Goal: Browse casually: Explore the website without a specific task or goal

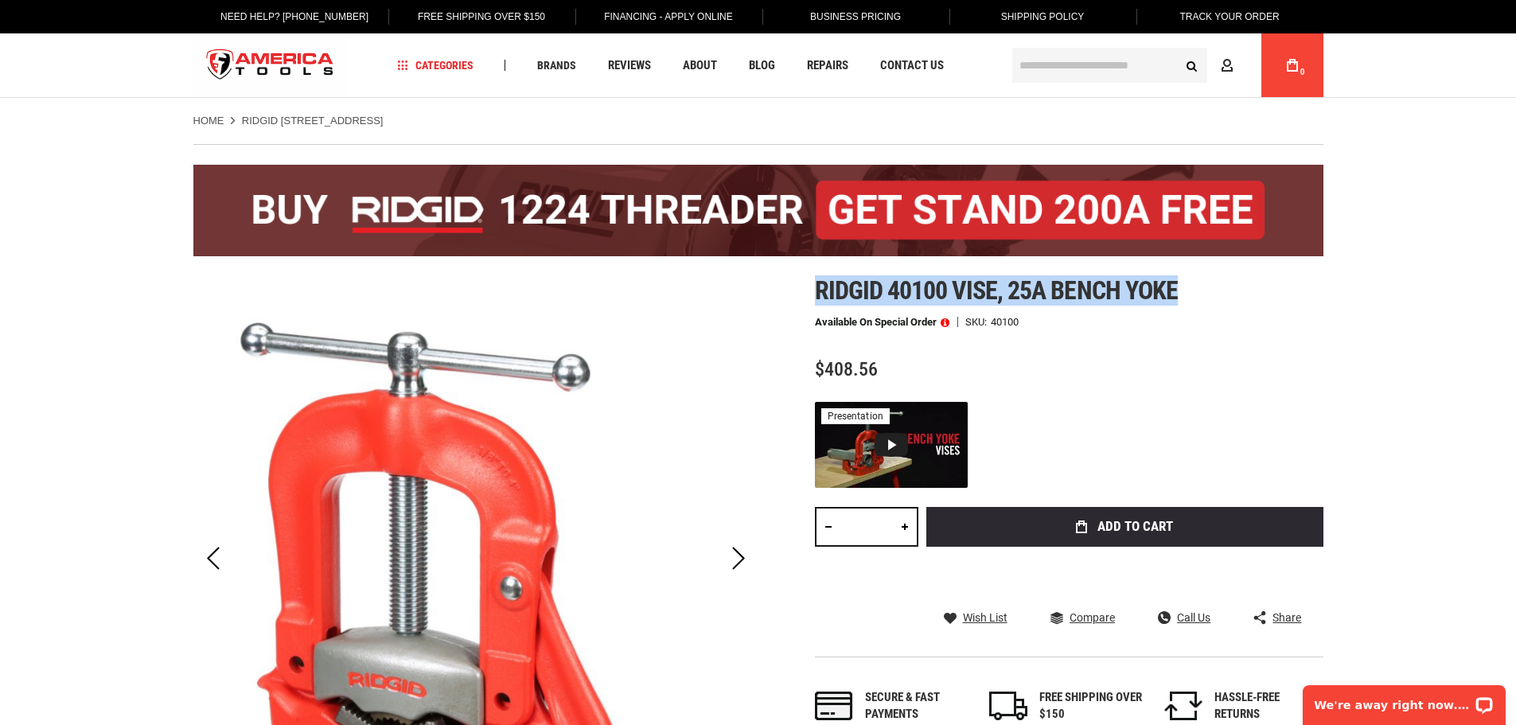
click at [736, 572] on div "Next" at bounding box center [739, 559] width 40 height 56
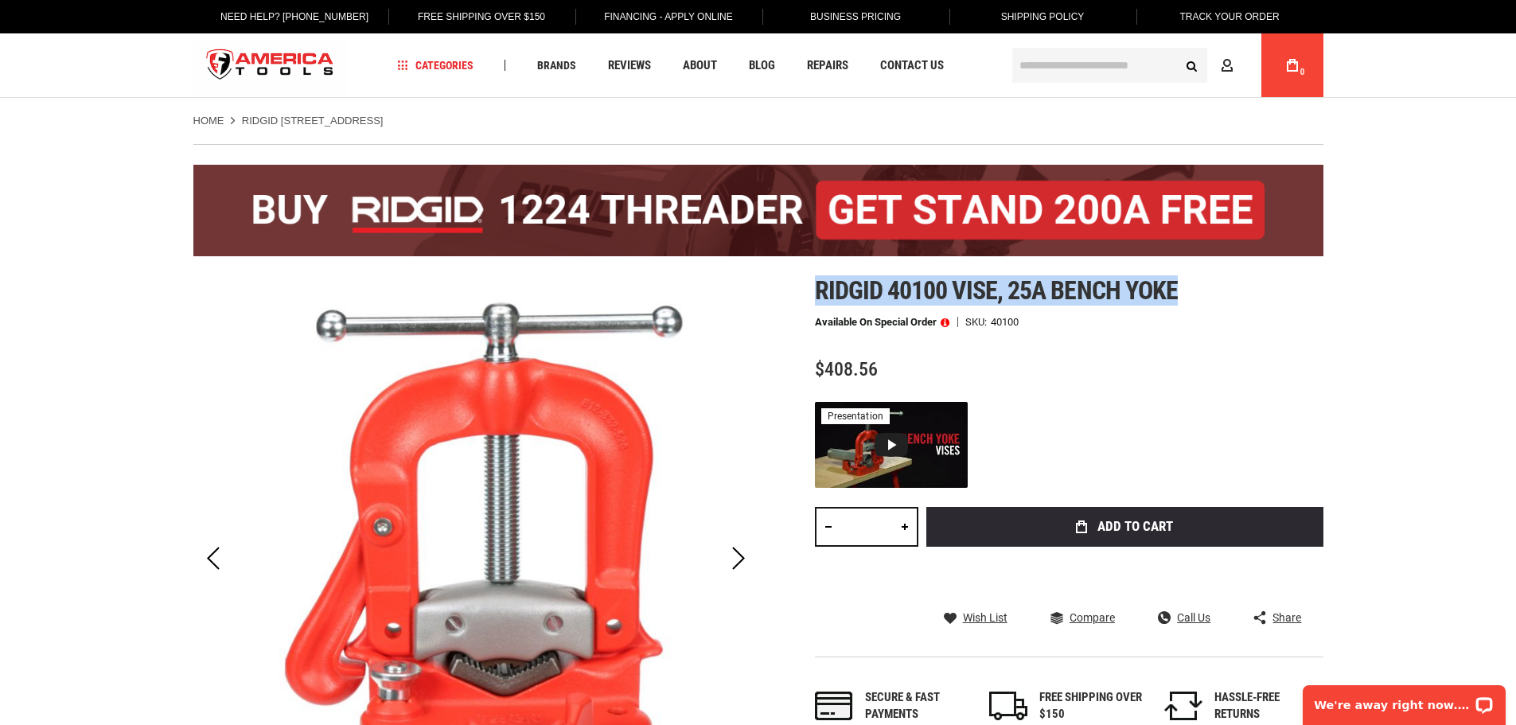
click at [736, 572] on div "Next" at bounding box center [739, 559] width 40 height 56
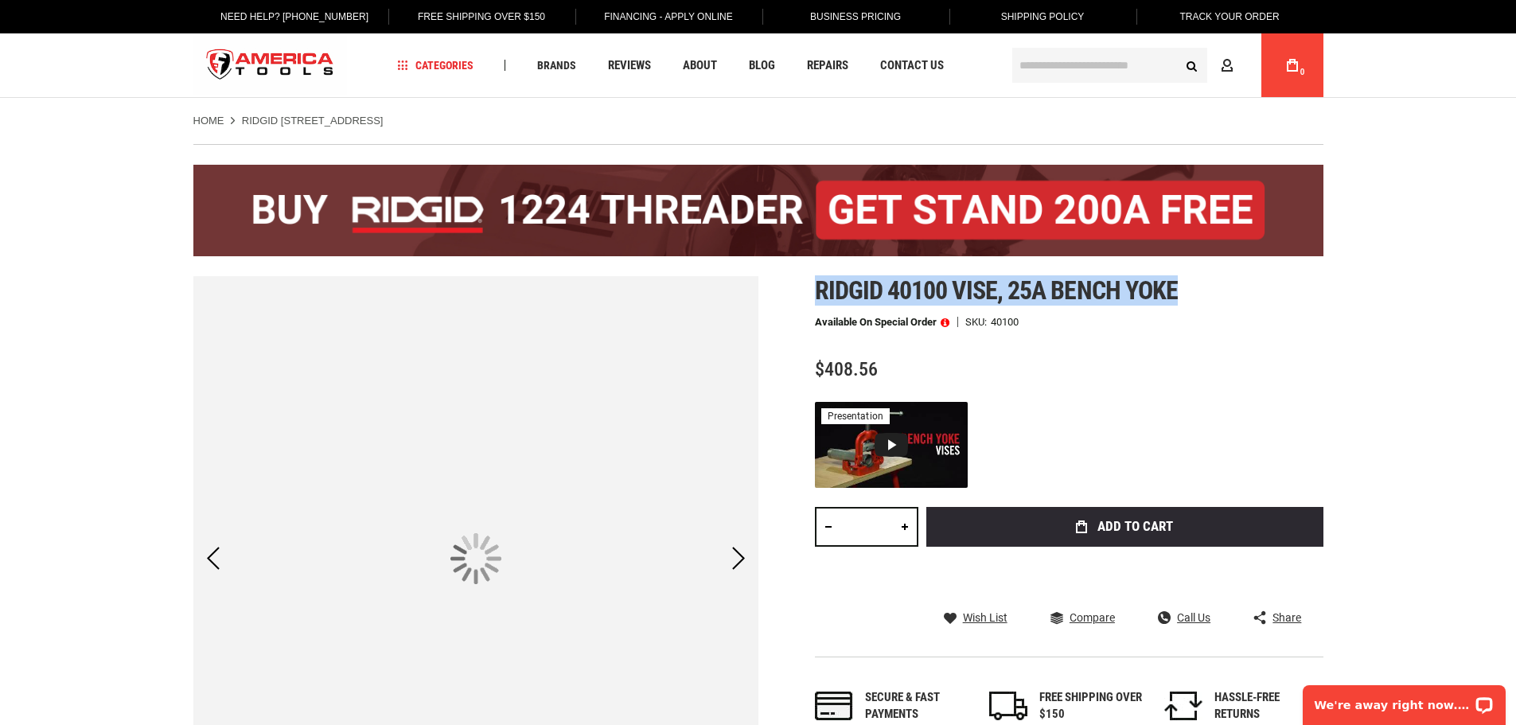
click at [736, 572] on div "Next" at bounding box center [739, 559] width 40 height 56
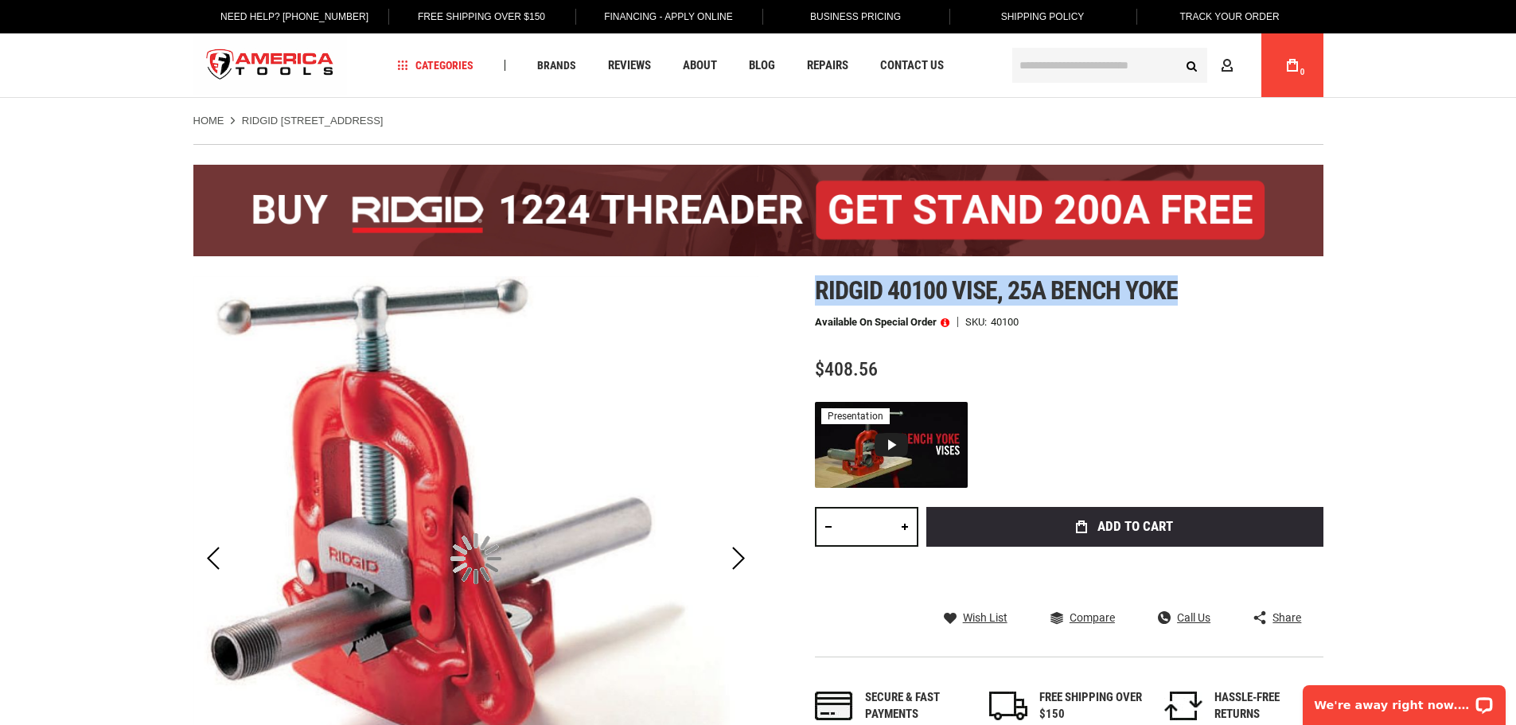
click at [736, 572] on div "Next" at bounding box center [739, 559] width 40 height 56
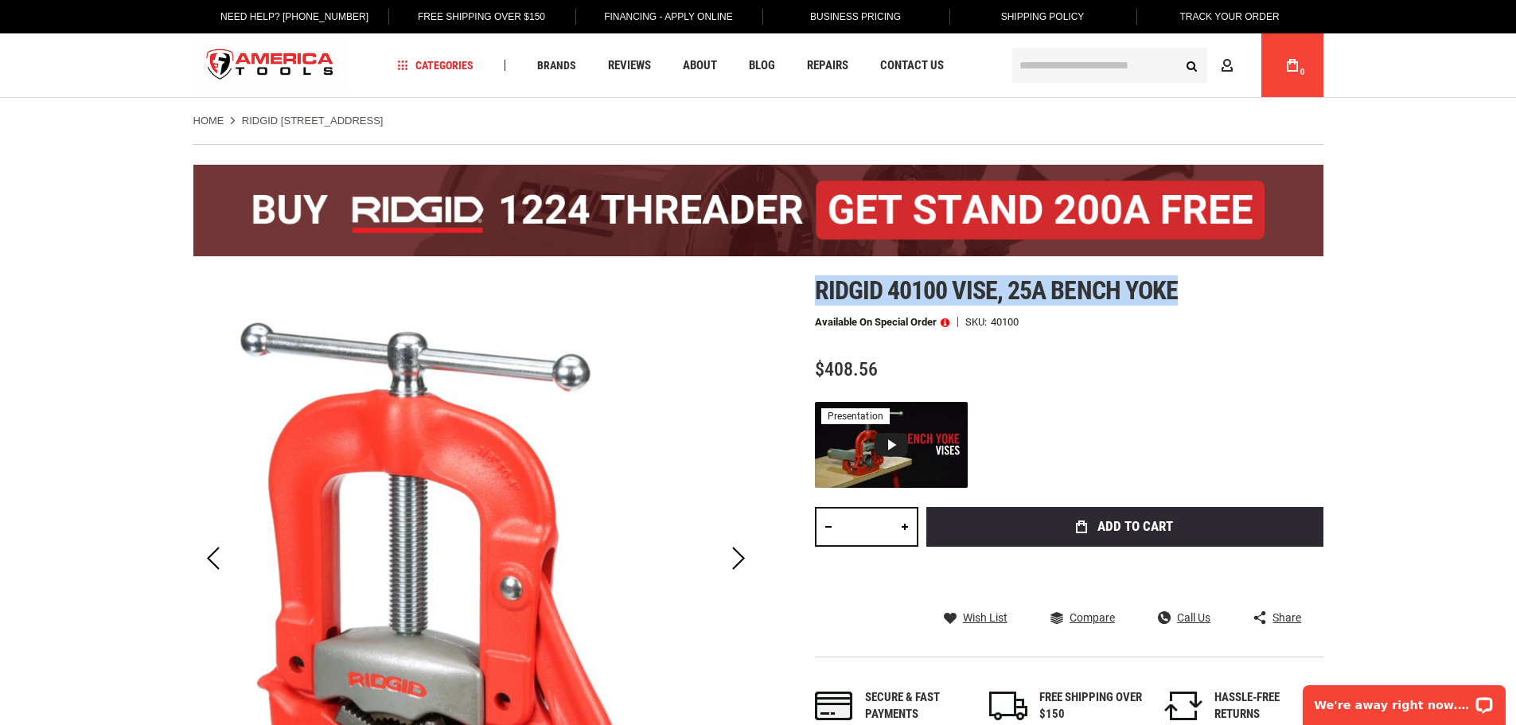
click at [736, 572] on div "Next" at bounding box center [739, 559] width 40 height 56
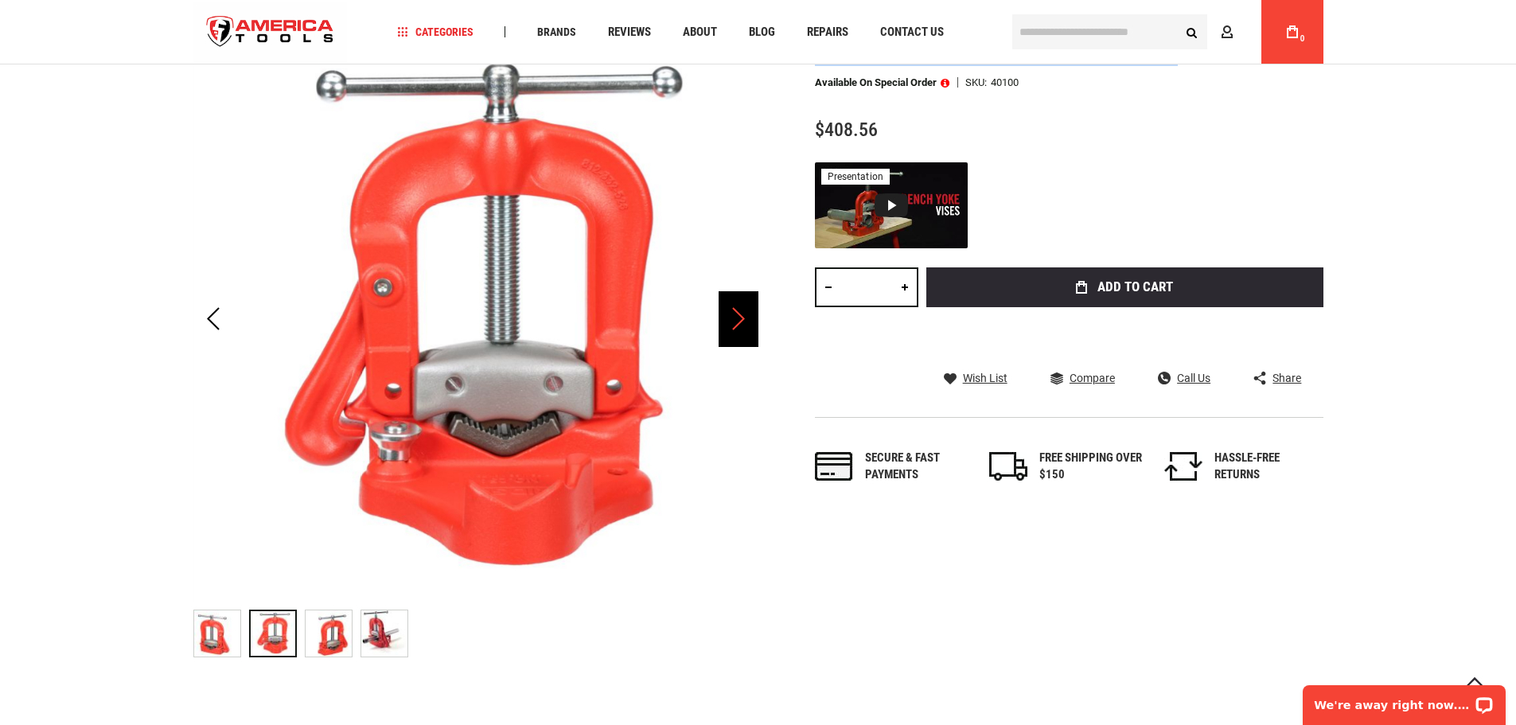
scroll to position [239, 0]
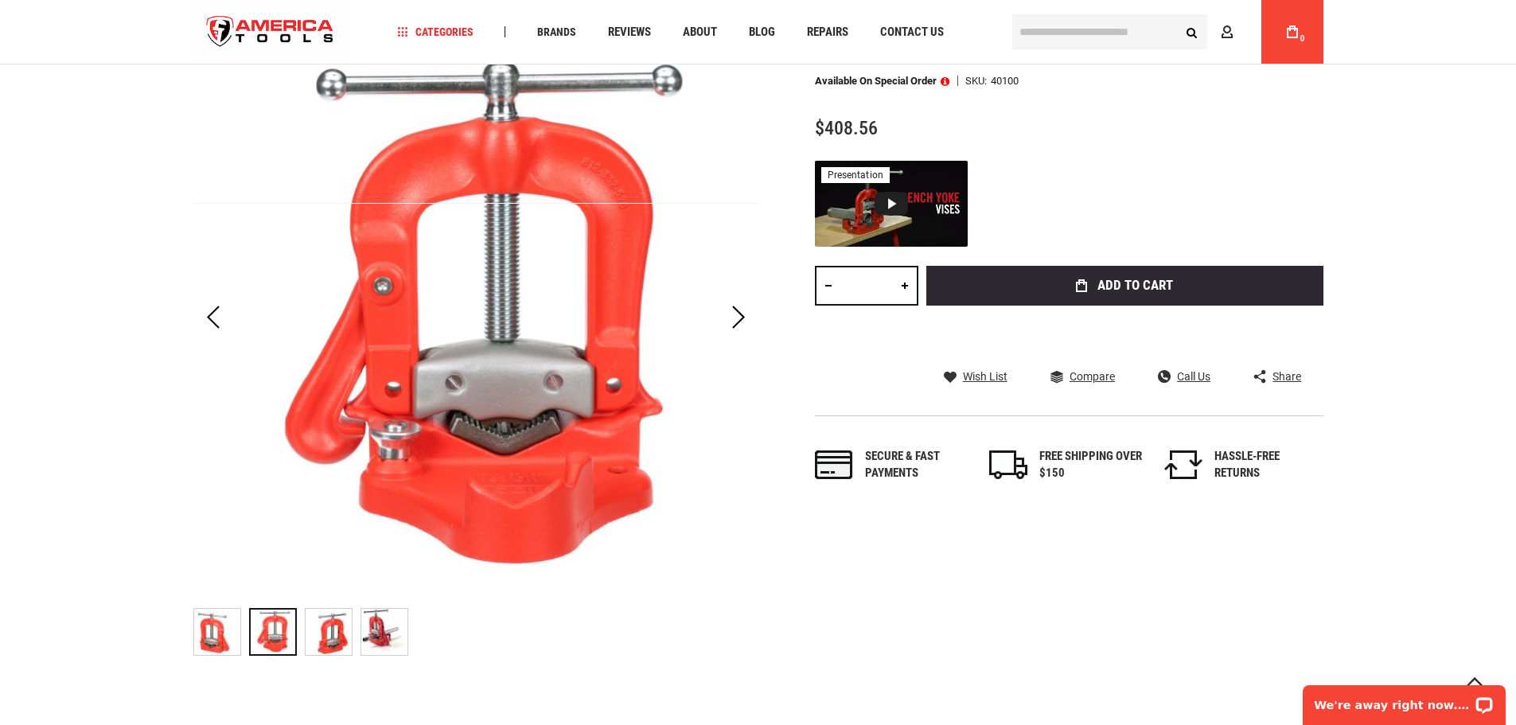
click at [408, 630] on div at bounding box center [475, 632] width 565 height 64
click at [397, 626] on img "RIDGID 40100 VISE, 25A BENCH YOKE" at bounding box center [384, 632] width 46 height 46
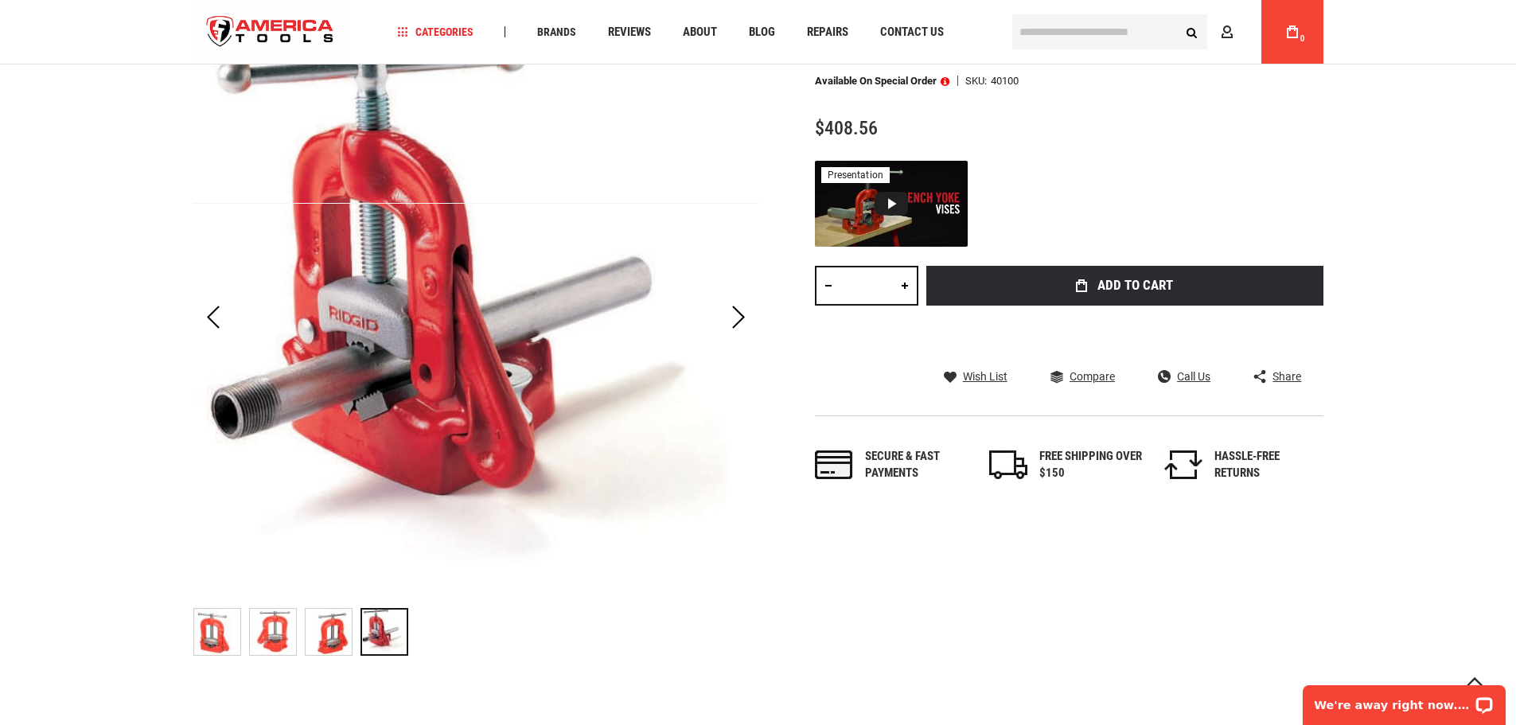
click at [338, 624] on img "RIDGID 40100 VISE, 25A BENCH YOKE" at bounding box center [329, 632] width 46 height 46
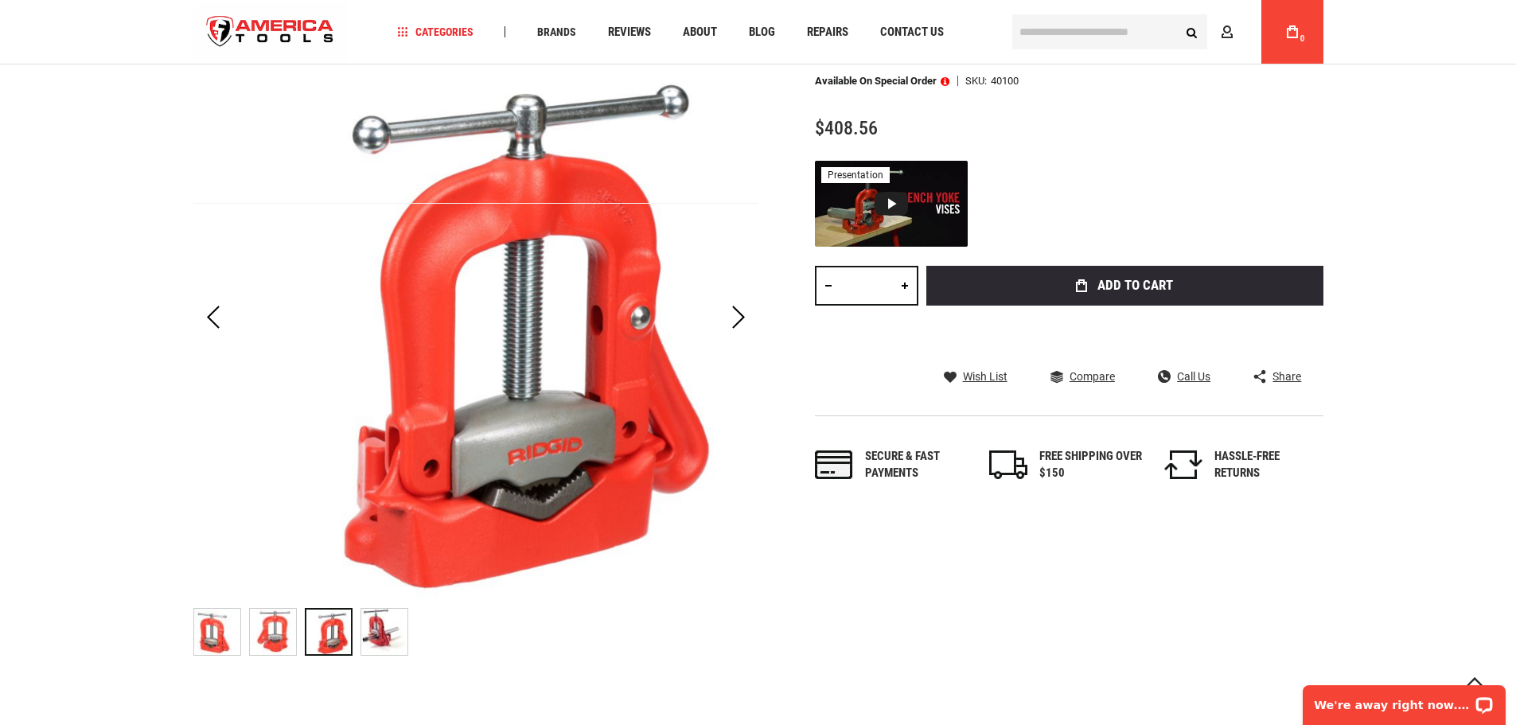
click at [284, 622] on img "RIDGID 40100 VISE, 25A BENCH YOKE" at bounding box center [273, 632] width 46 height 46
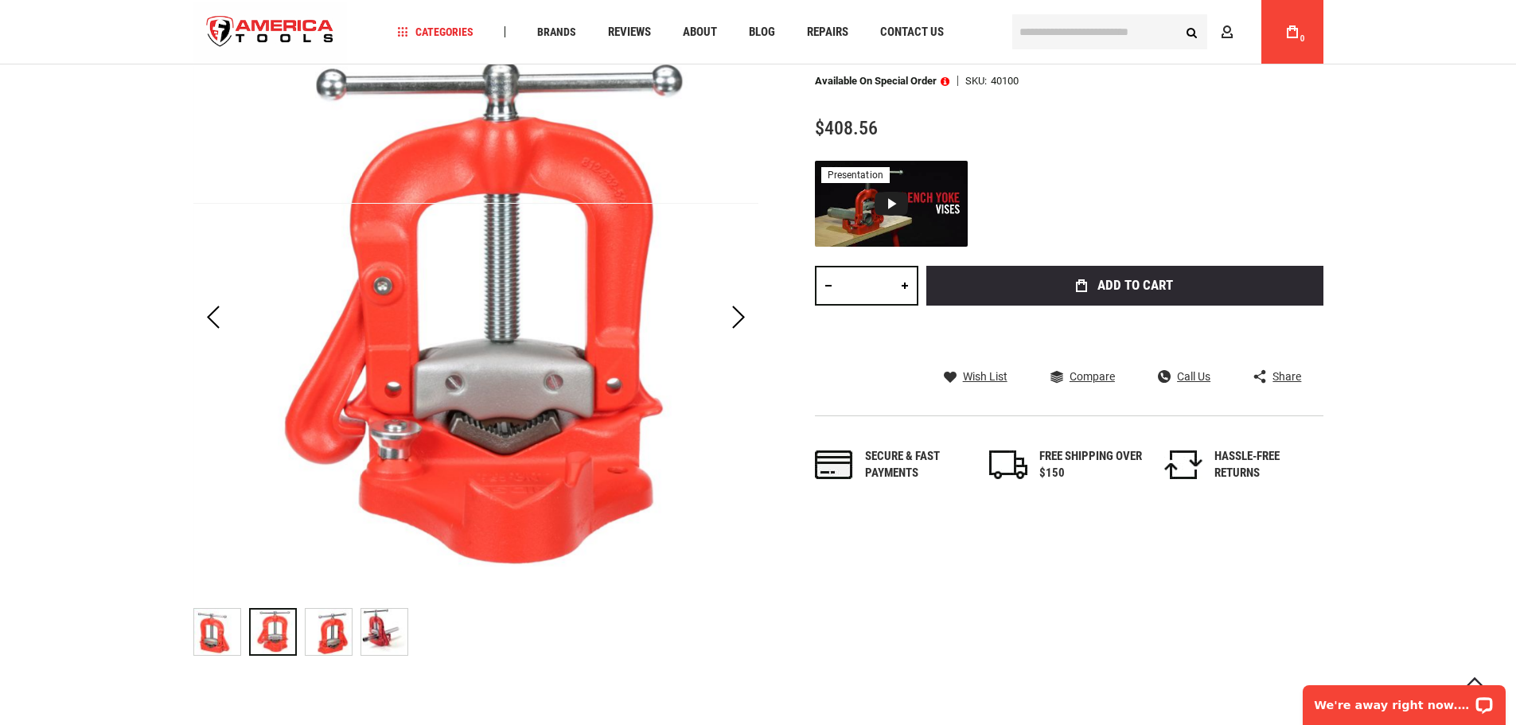
click at [220, 617] on img "RIDGID 40100 VISE, 25A BENCH YOKE" at bounding box center [217, 632] width 46 height 46
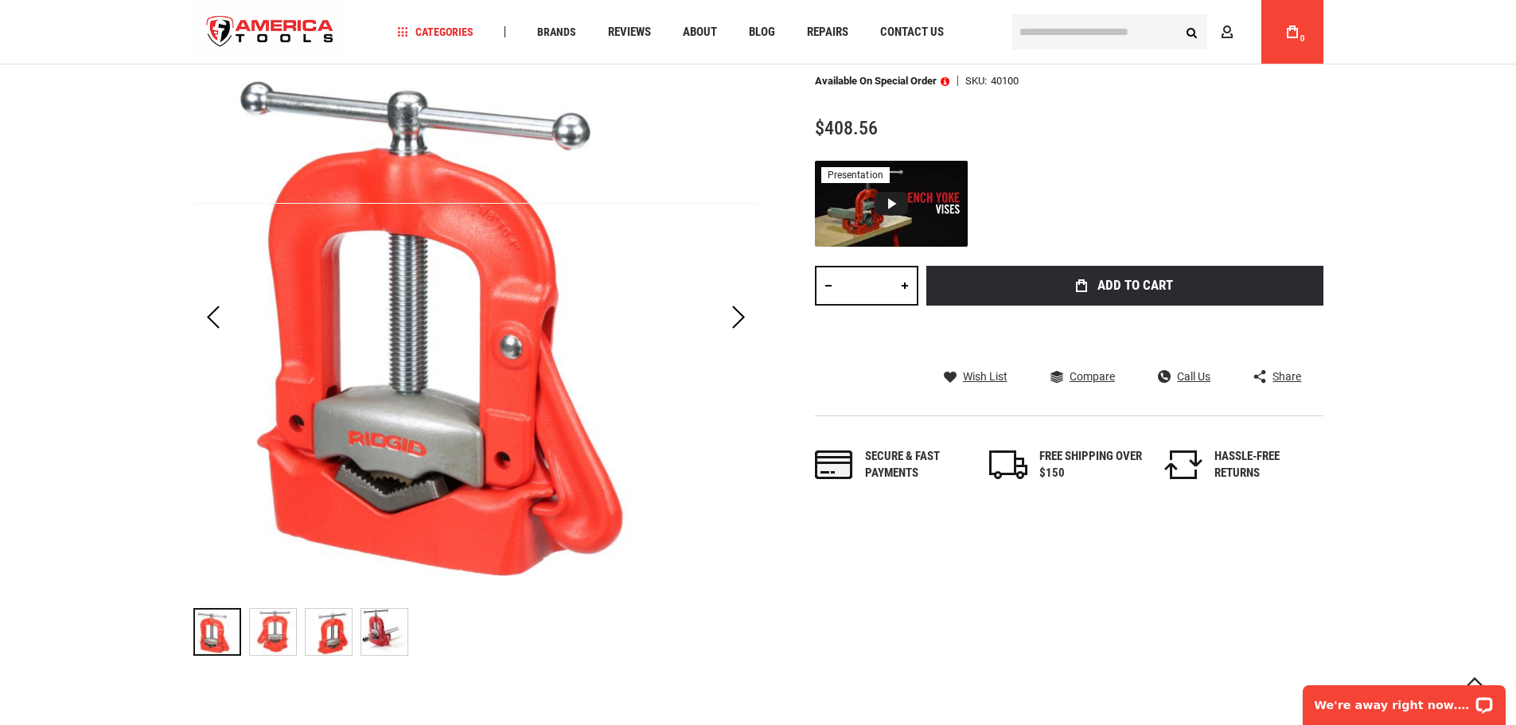
click at [256, 629] on img "RIDGID 40100 VISE, 25A BENCH YOKE" at bounding box center [273, 632] width 46 height 46
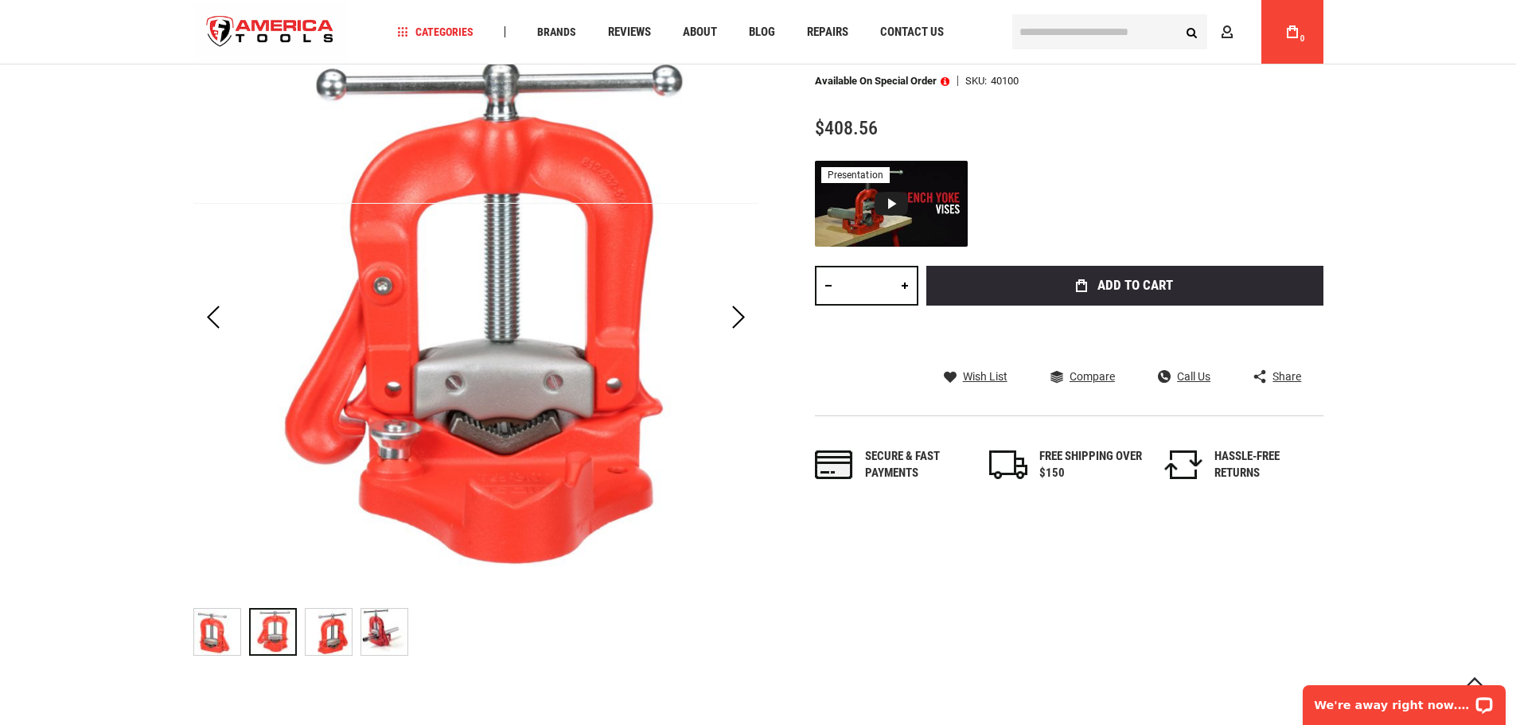
click at [325, 633] on img "RIDGID 40100 VISE, 25A BENCH YOKE" at bounding box center [329, 632] width 46 height 46
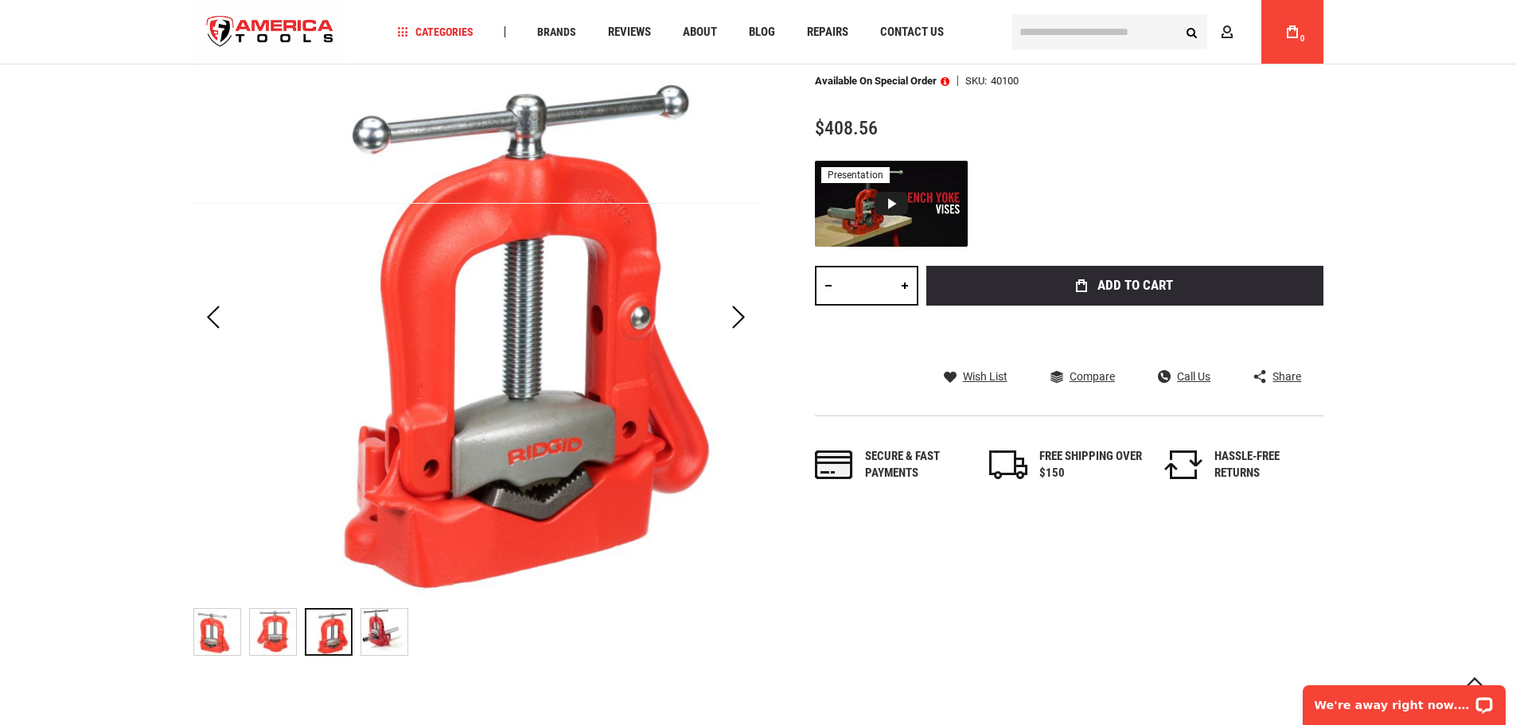
click at [399, 633] on img "RIDGID 40100 VISE, 25A BENCH YOKE" at bounding box center [384, 632] width 46 height 46
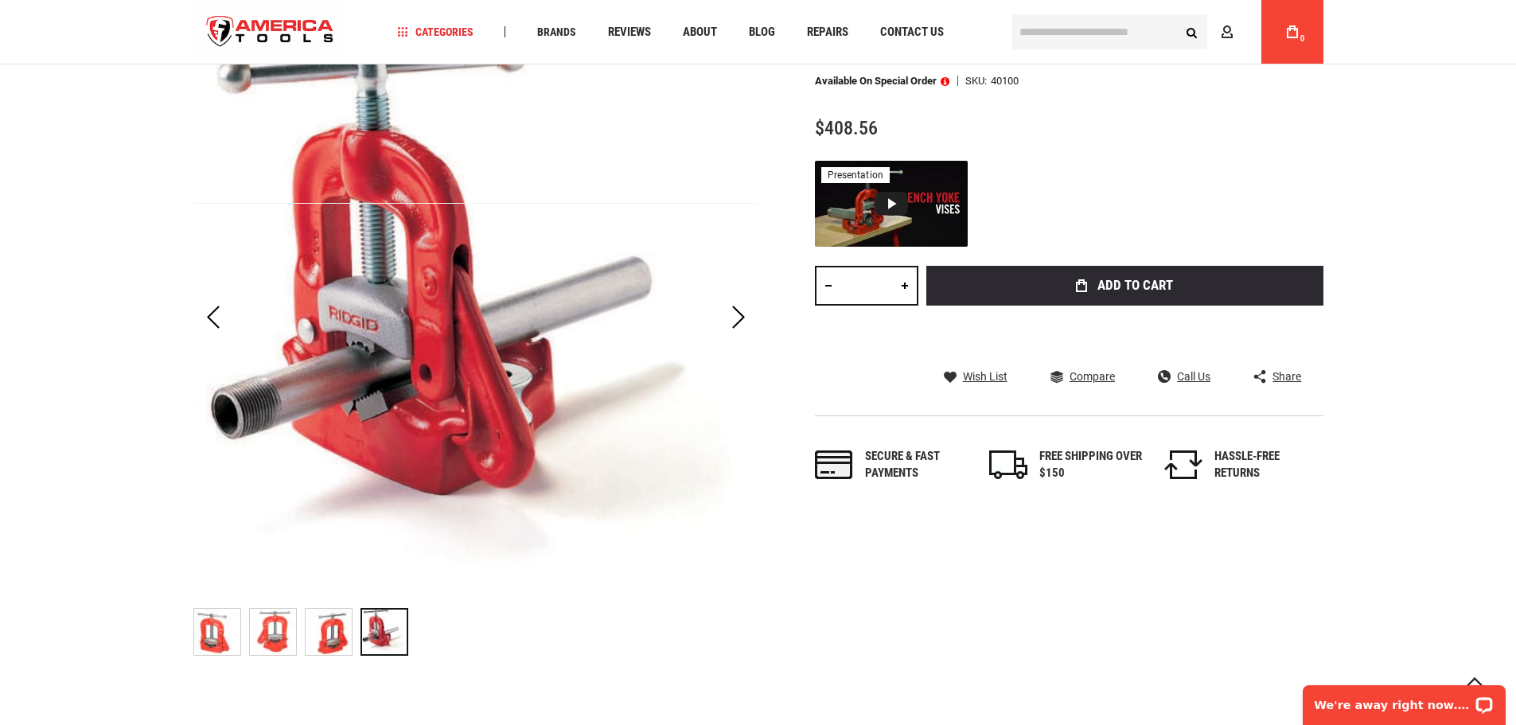
click at [326, 630] on img "RIDGID 40100 VISE, 25A BENCH YOKE" at bounding box center [329, 632] width 46 height 46
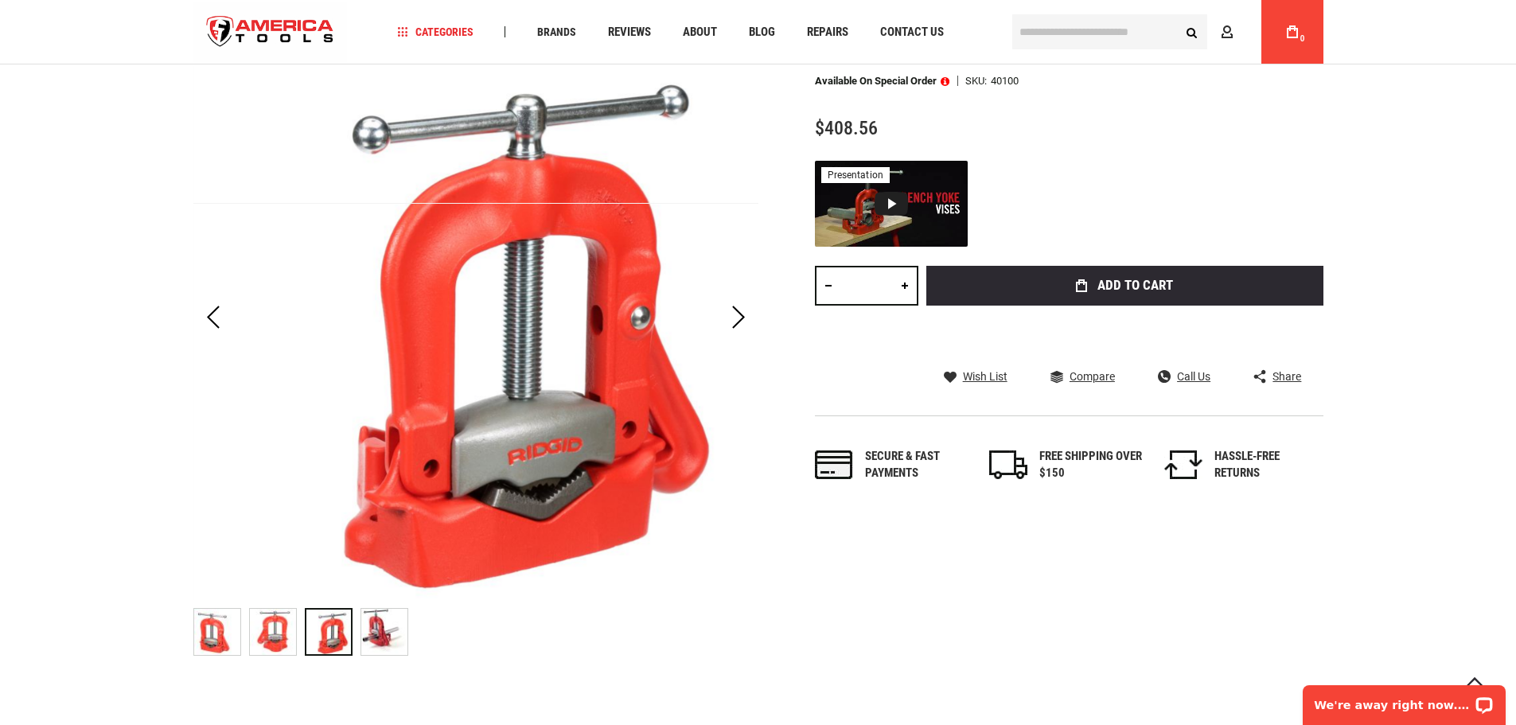
click at [287, 626] on img "RIDGID 40100 VISE, 25A BENCH YOKE" at bounding box center [273, 632] width 46 height 46
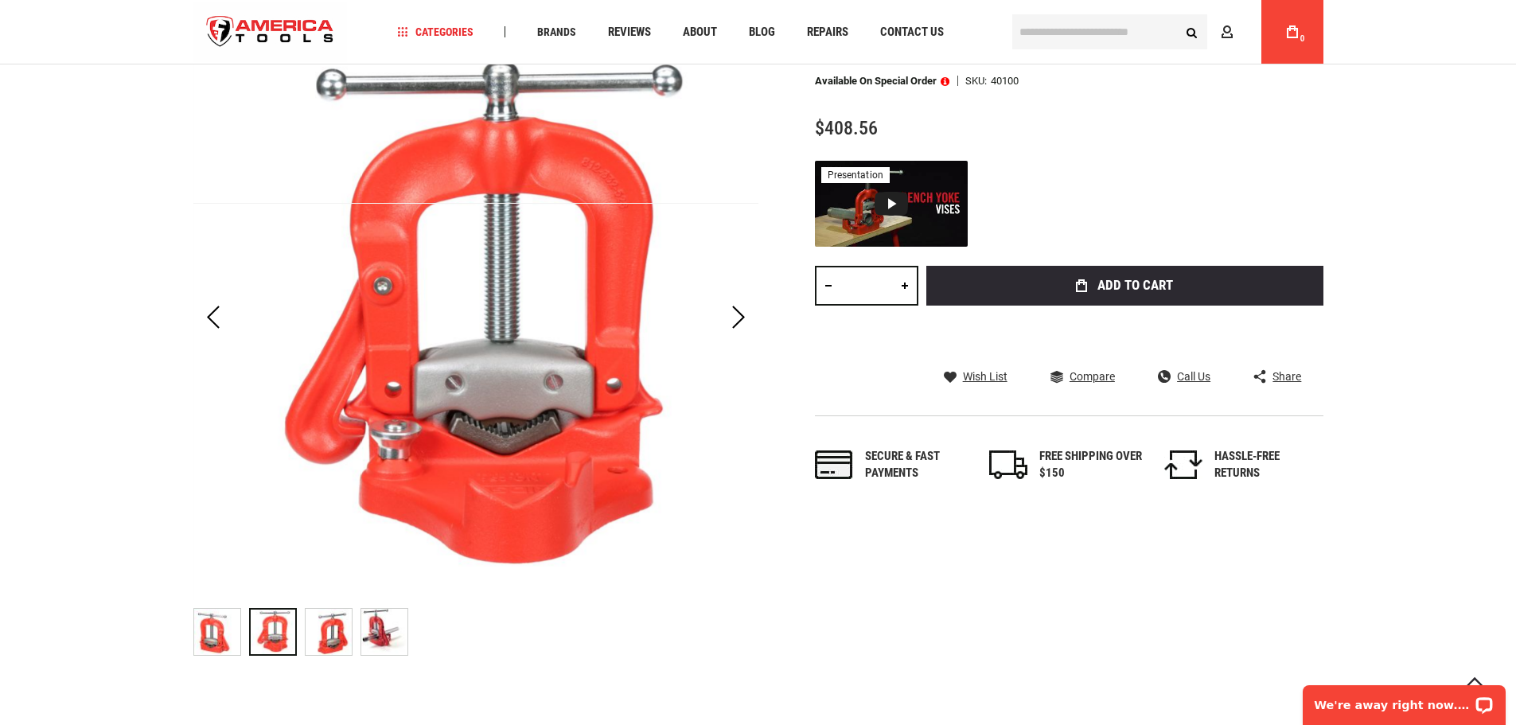
click at [235, 629] on img "RIDGID 40100 VISE, 25A BENCH YOKE" at bounding box center [217, 632] width 46 height 46
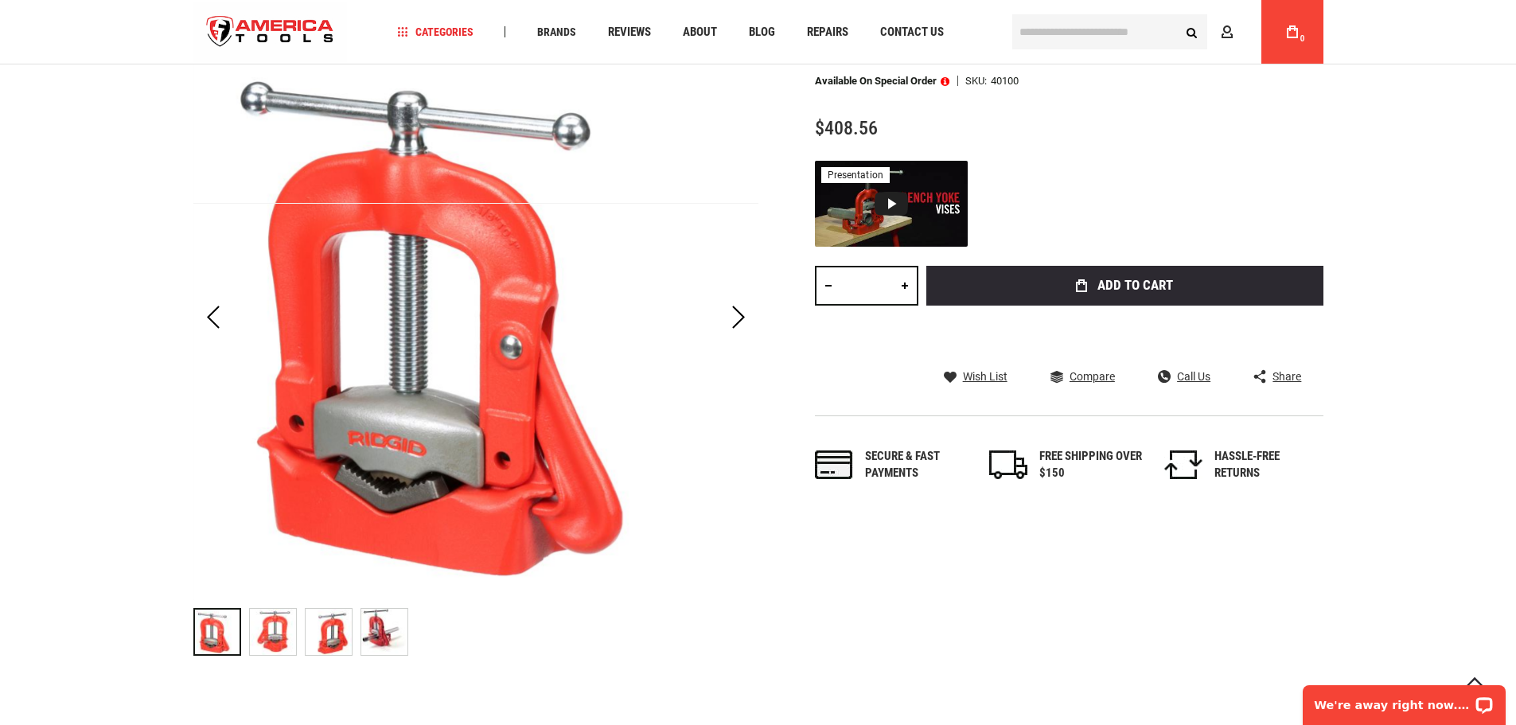
click at [295, 641] on img "RIDGID 40100 VISE, 25A BENCH YOKE" at bounding box center [273, 632] width 46 height 46
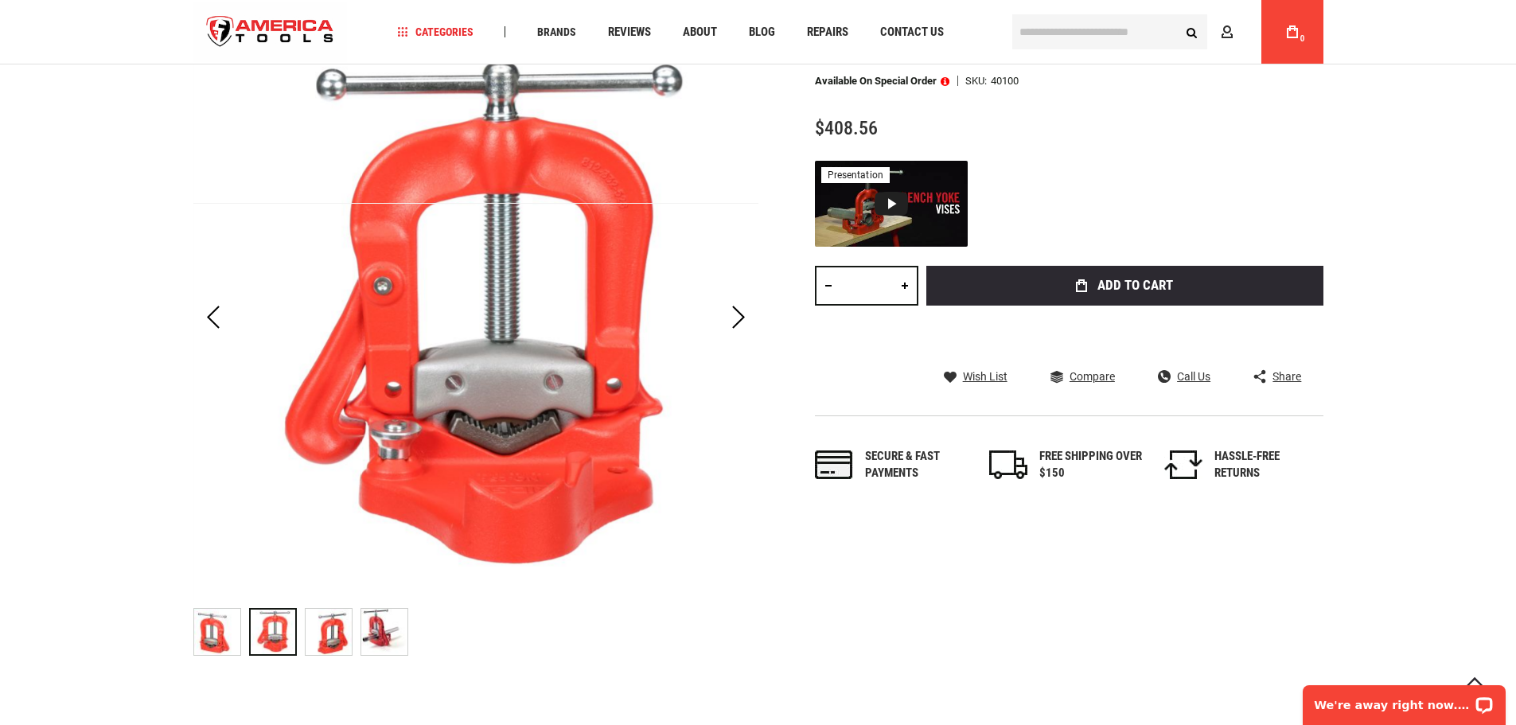
drag, startPoint x: 407, startPoint y: 641, endPoint x: 383, endPoint y: 642, distance: 23.9
click at [406, 641] on img "RIDGID 40100 VISE, 25A BENCH YOKE" at bounding box center [384, 632] width 46 height 46
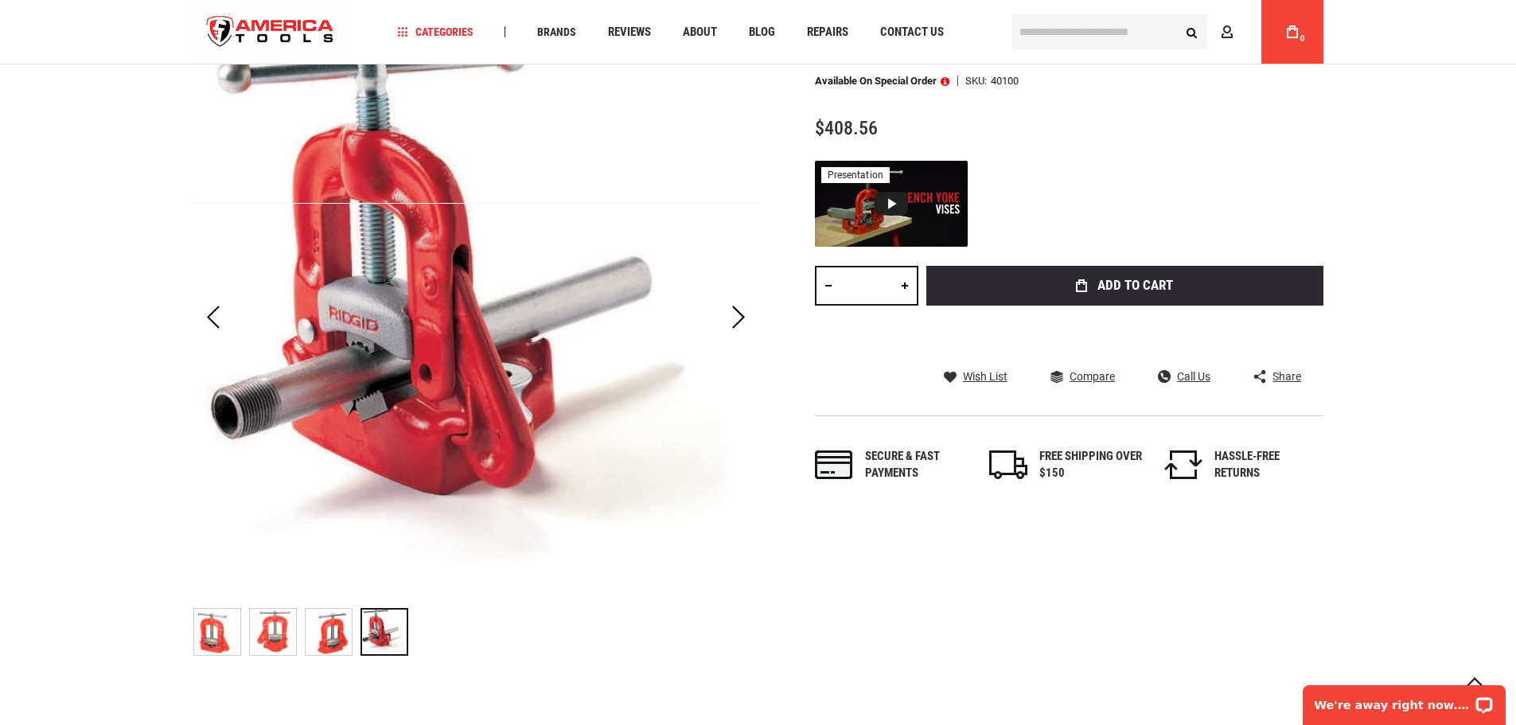
click at [347, 634] on img "RIDGID 40100 VISE, 25A BENCH YOKE" at bounding box center [329, 632] width 46 height 46
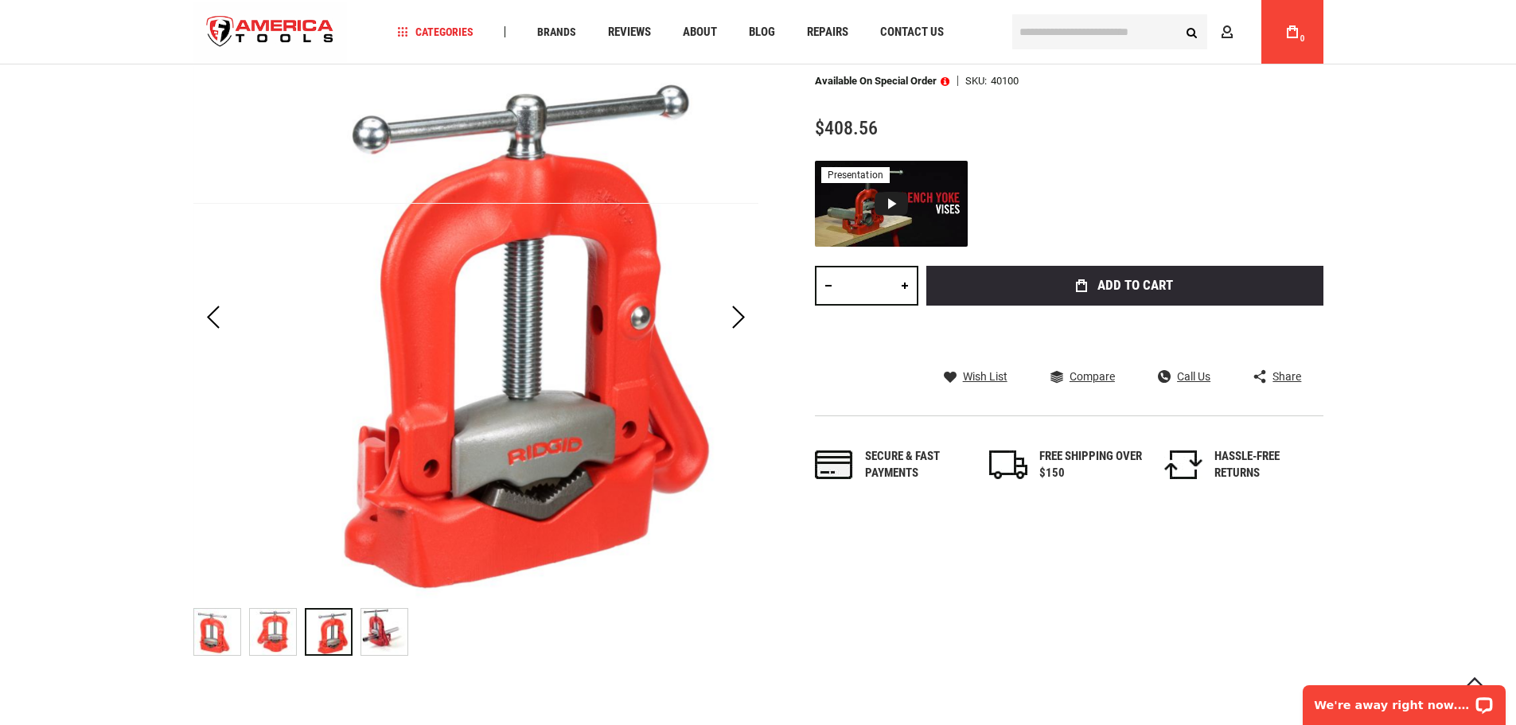
click at [272, 651] on img "RIDGID 40100 VISE, 25A BENCH YOKE" at bounding box center [273, 632] width 46 height 46
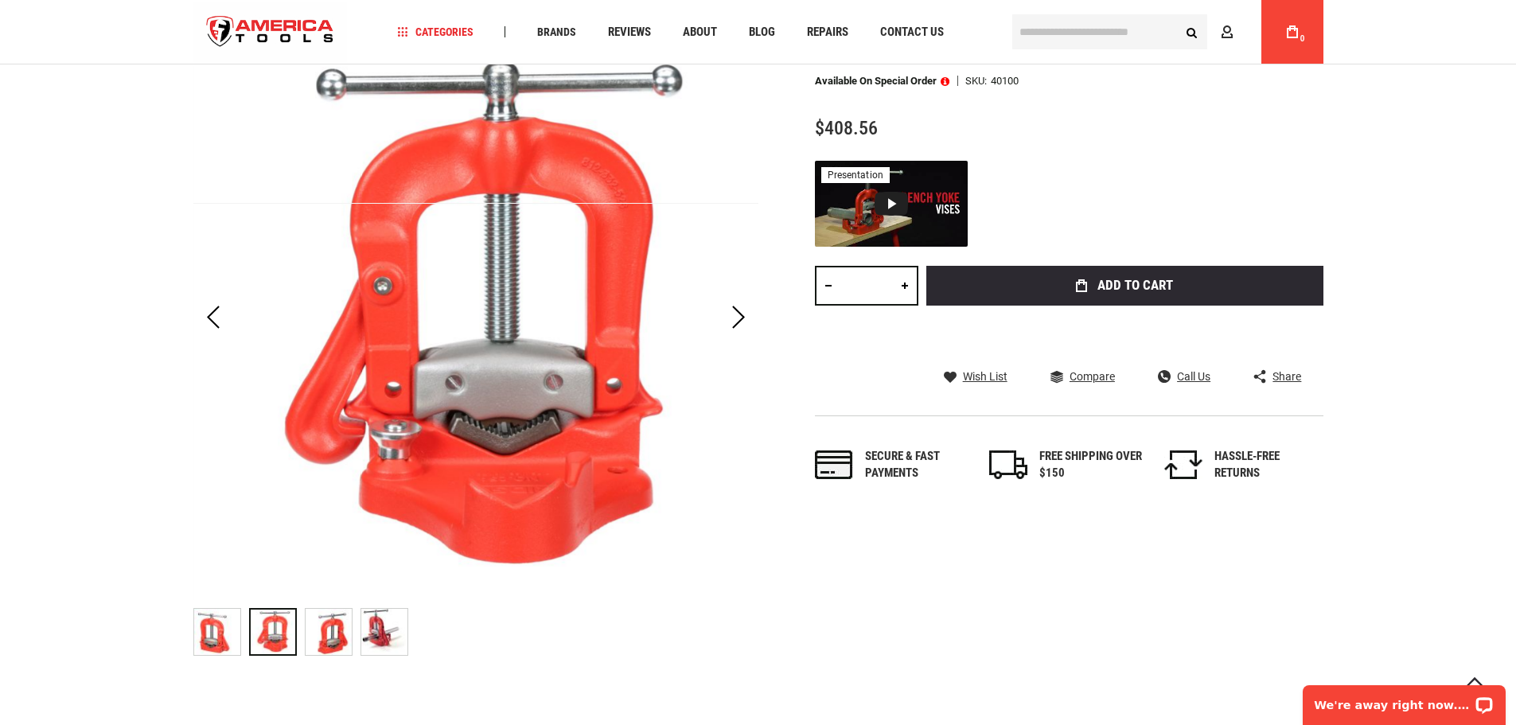
click at [232, 641] on img "RIDGID 40100 VISE, 25A BENCH YOKE" at bounding box center [217, 632] width 46 height 46
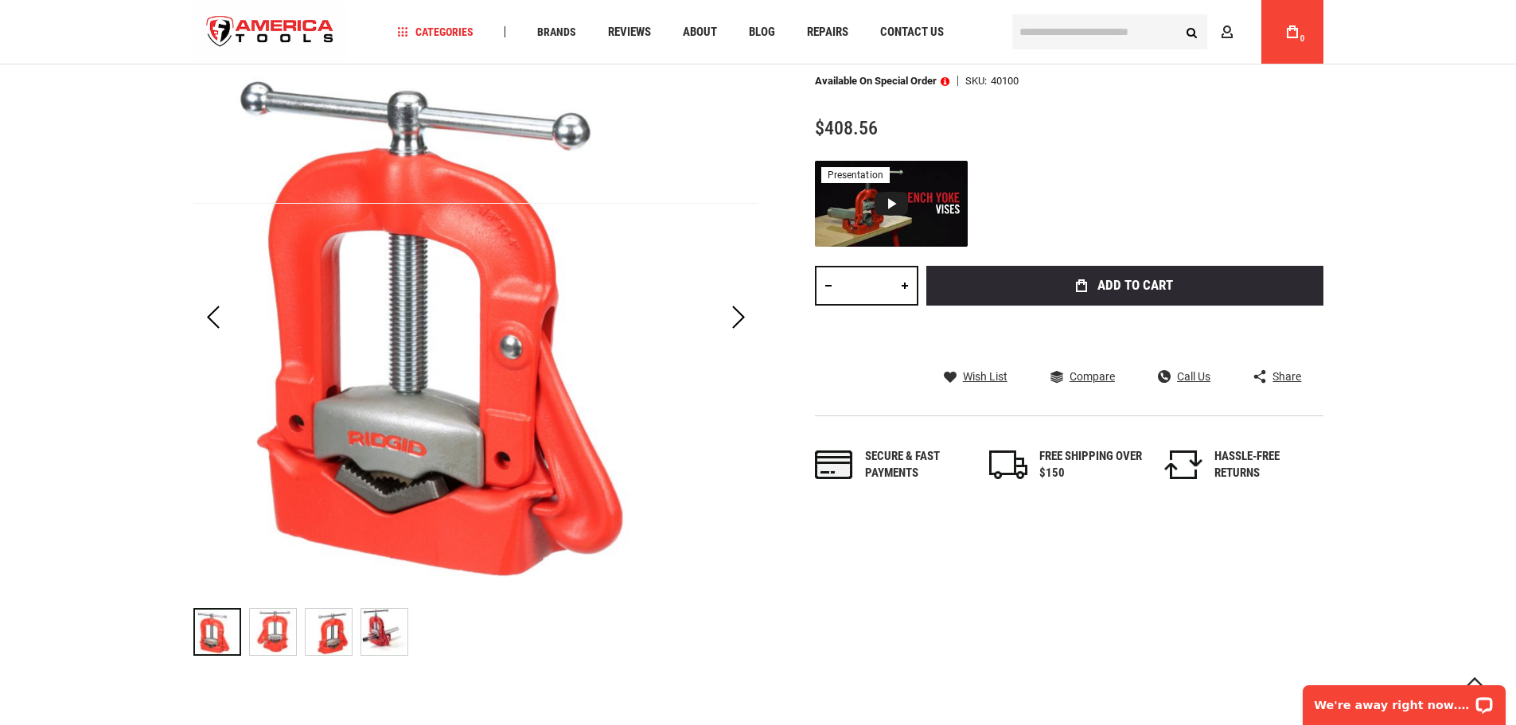
click at [271, 643] on img "RIDGID 40100 VISE, 25A BENCH YOKE" at bounding box center [273, 632] width 46 height 46
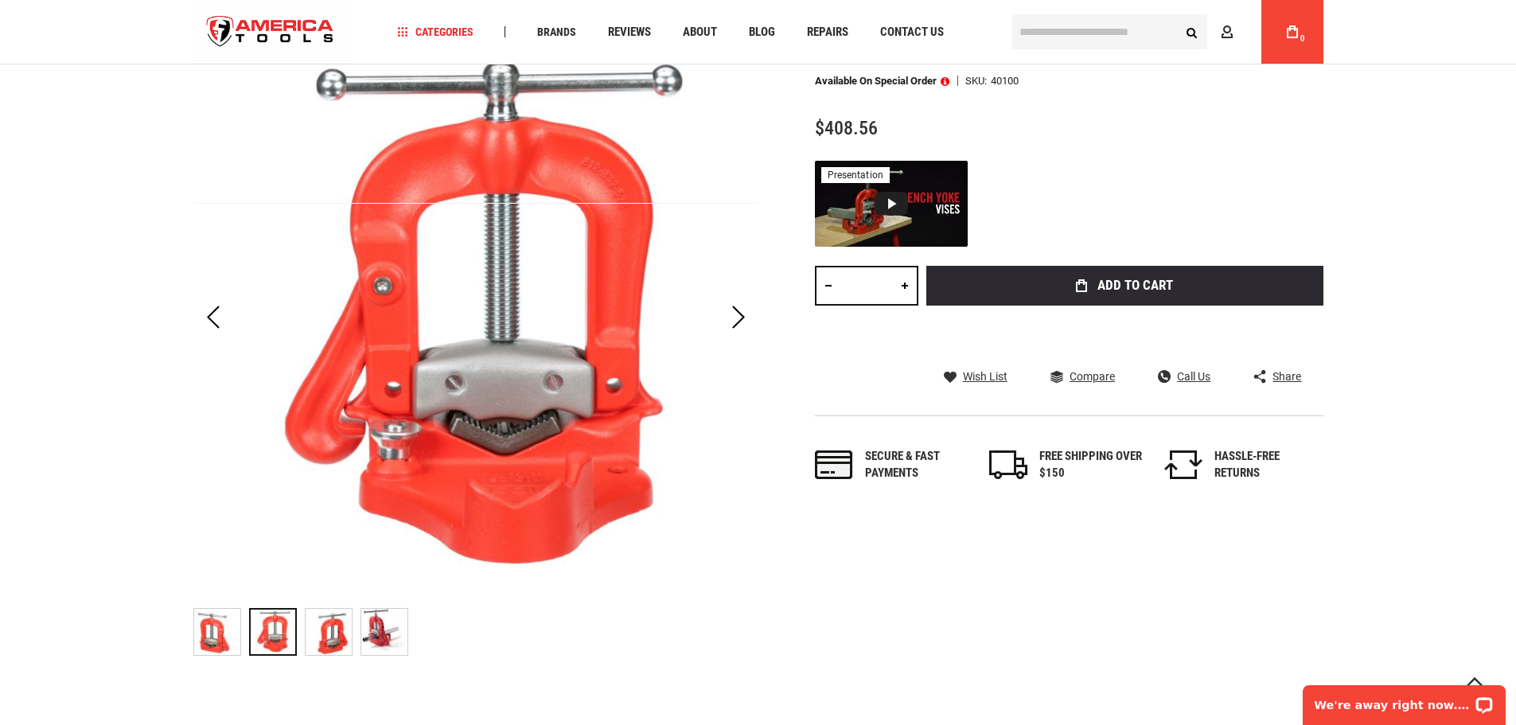
click at [361, 632] on img "RIDGID 40100 VISE, 25A BENCH YOKE" at bounding box center [384, 632] width 46 height 46
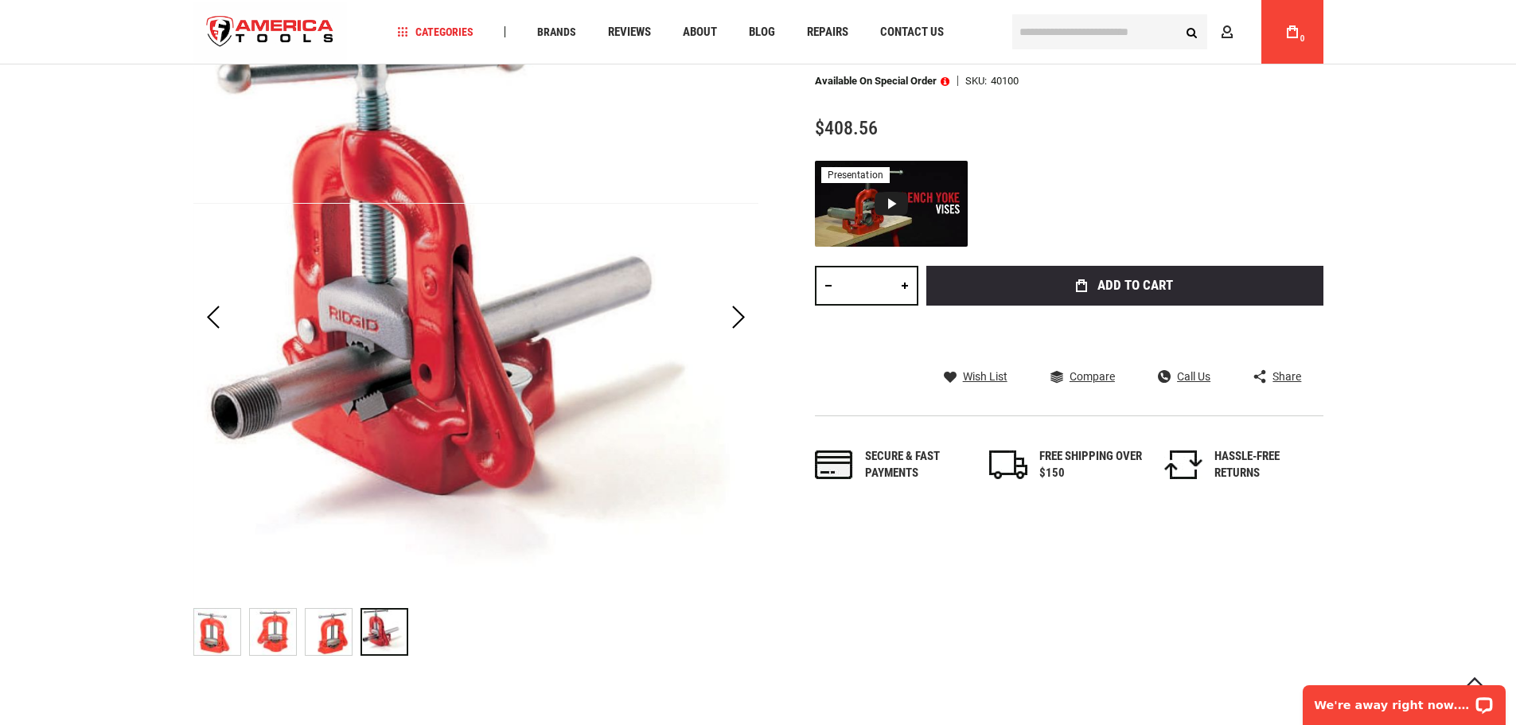
click at [400, 645] on div at bounding box center [300, 632] width 215 height 64
click at [318, 645] on img "RIDGID 40100 VISE, 25A BENCH YOKE" at bounding box center [329, 632] width 46 height 46
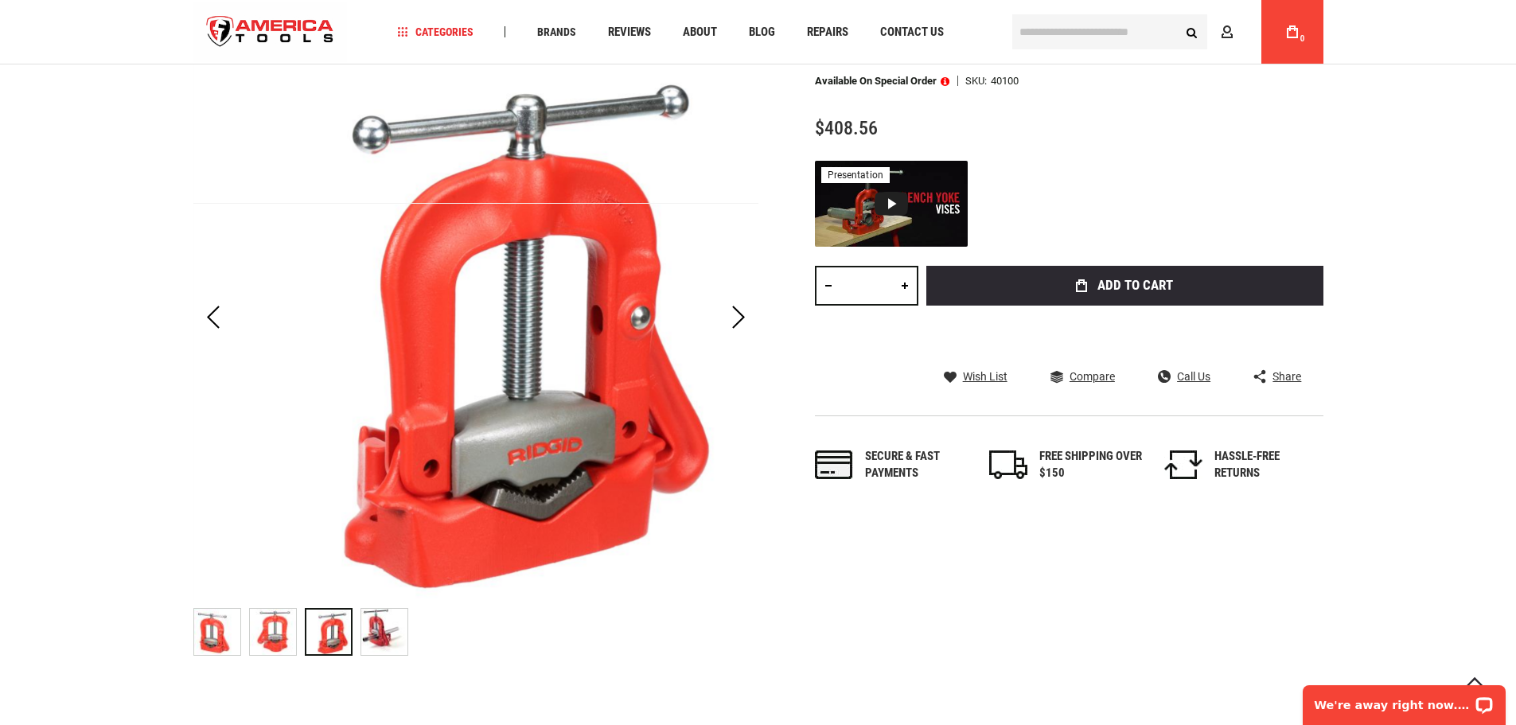
click at [271, 654] on img "RIDGID 40100 VISE, 25A BENCH YOKE" at bounding box center [273, 632] width 46 height 46
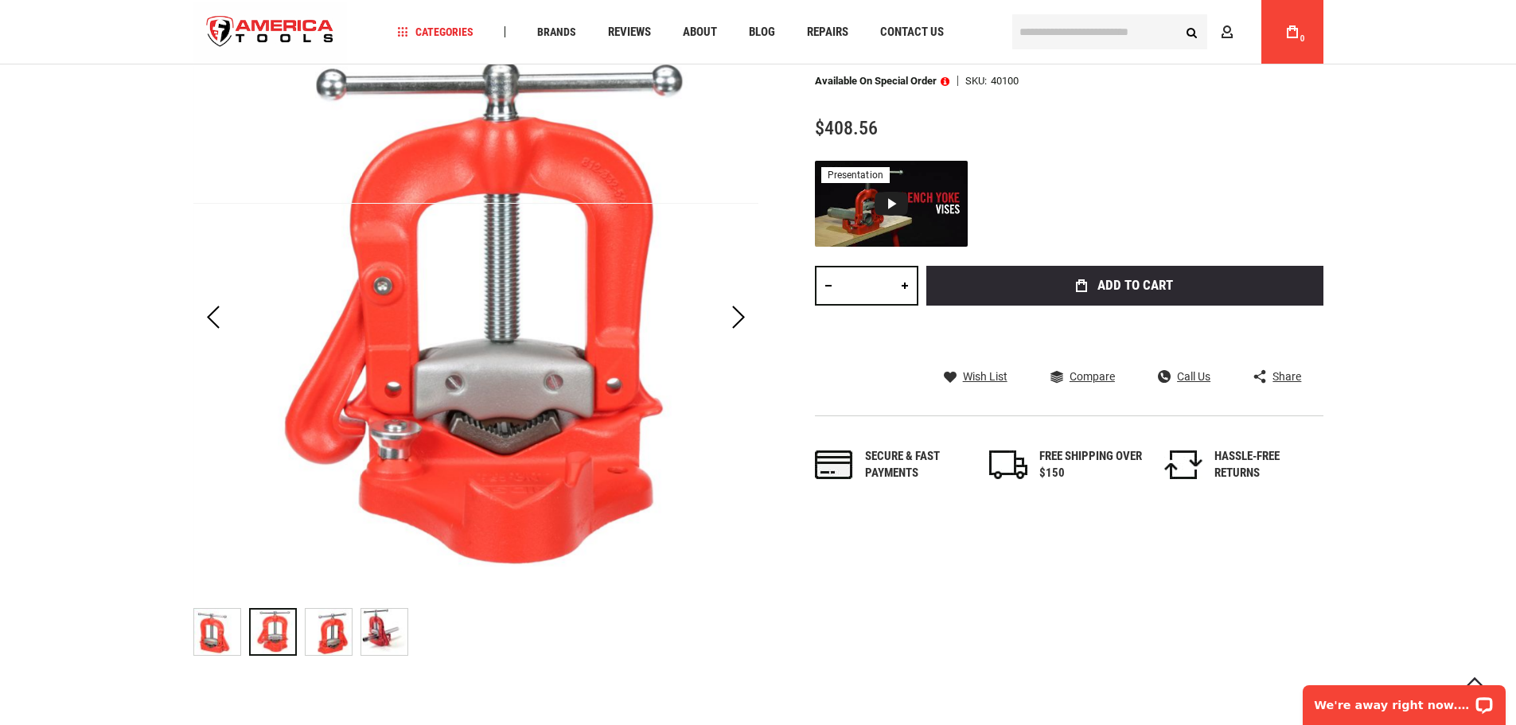
click at [216, 646] on img "RIDGID 40100 VISE, 25A BENCH YOKE" at bounding box center [217, 632] width 46 height 46
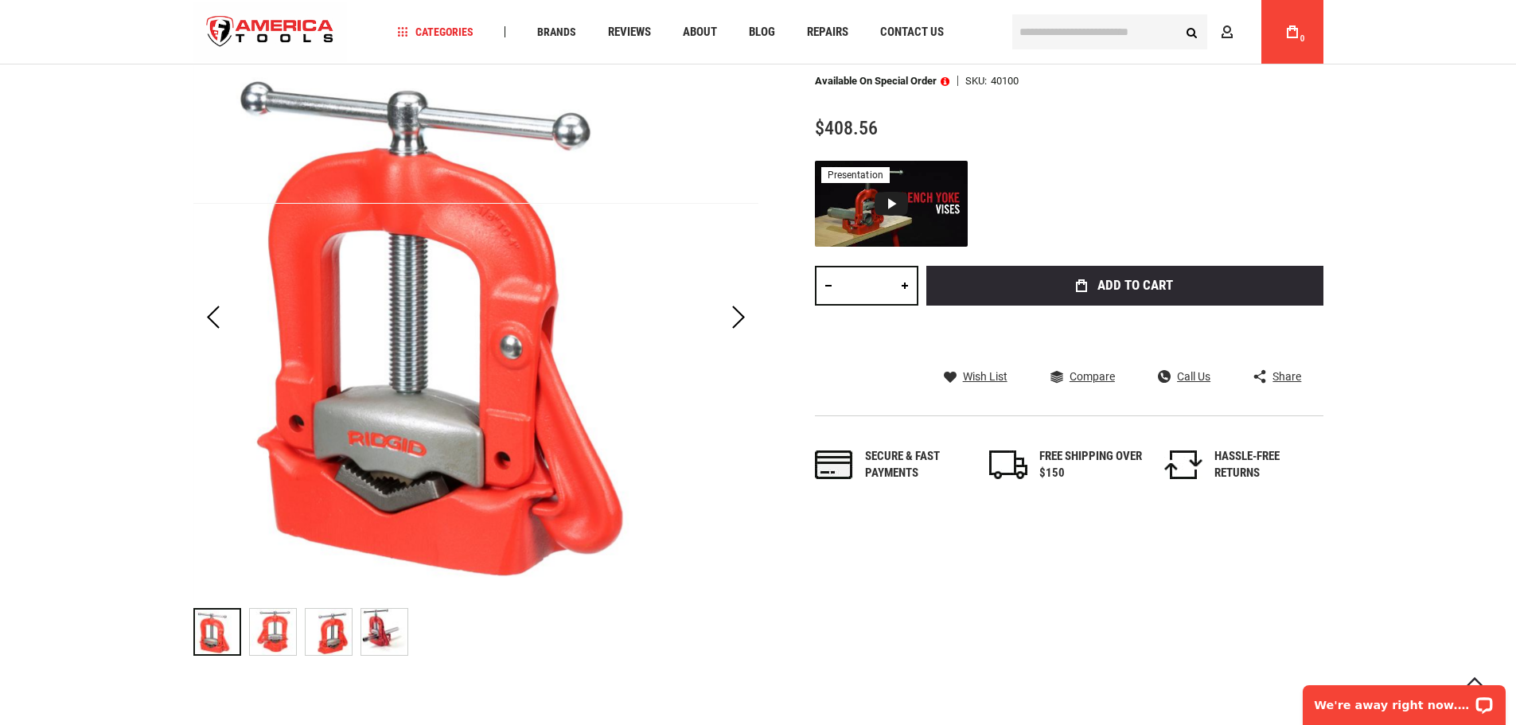
click at [289, 633] on img "RIDGID 40100 VISE, 25A BENCH YOKE" at bounding box center [273, 632] width 46 height 46
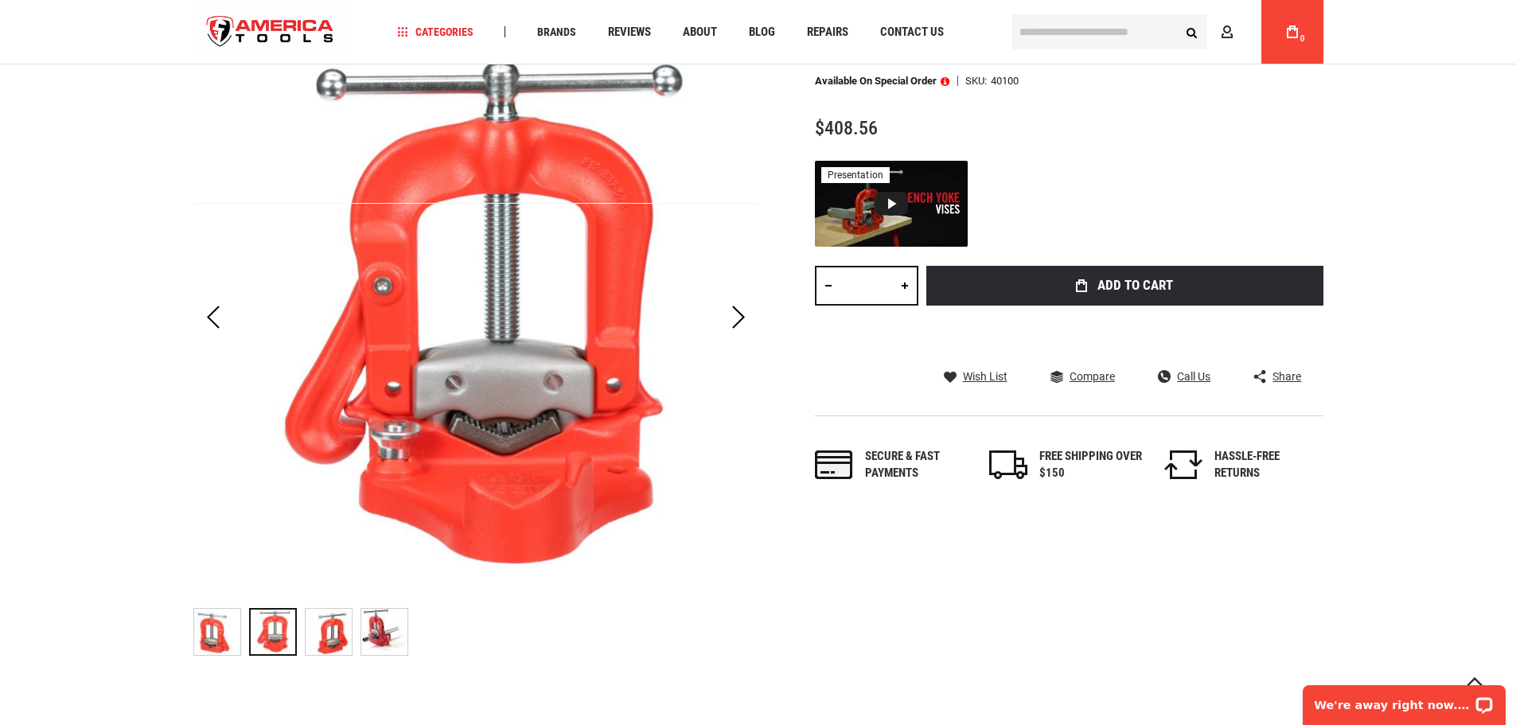
click at [341, 624] on img "RIDGID 40100 VISE, 25A BENCH YOKE" at bounding box center [329, 632] width 46 height 46
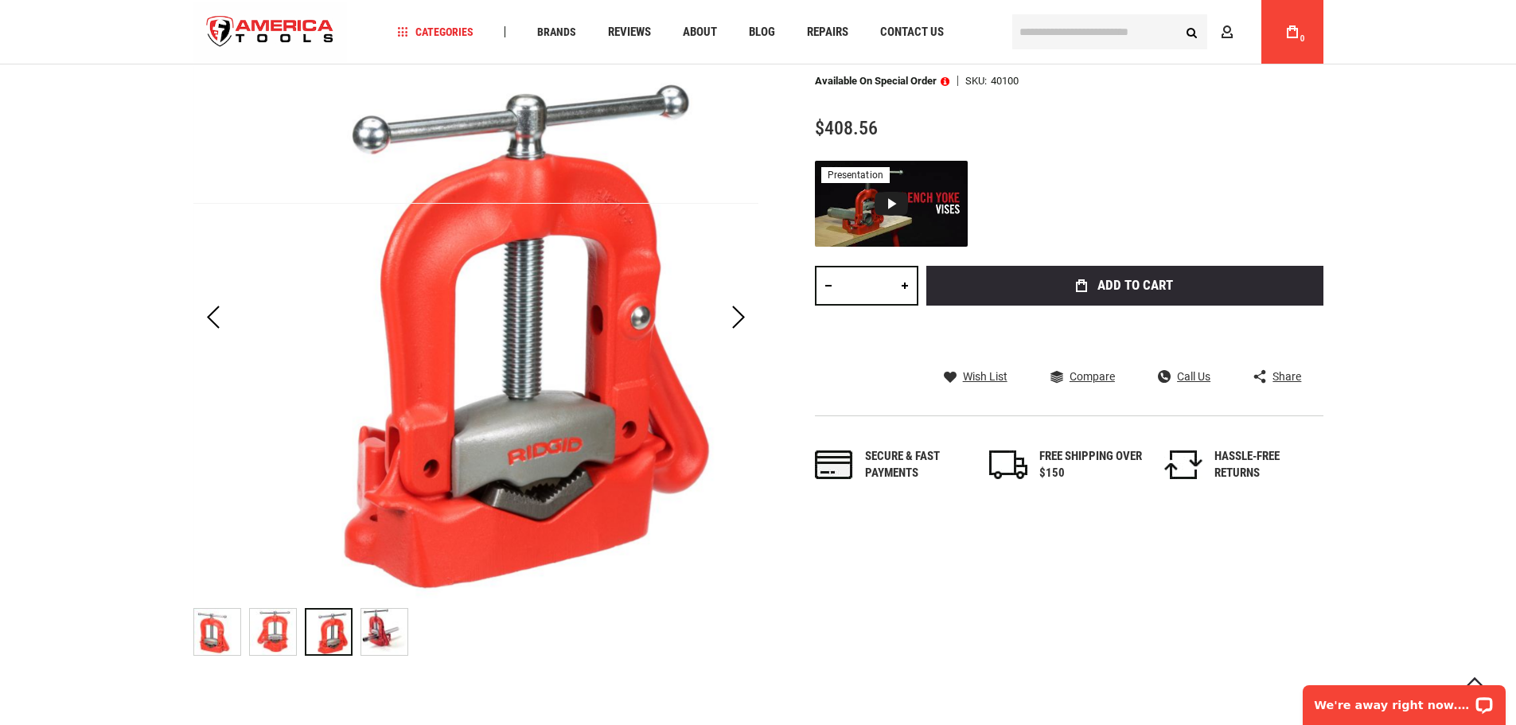
click at [390, 635] on img "RIDGID 40100 VISE, 25A BENCH YOKE" at bounding box center [384, 632] width 46 height 46
